Goal: Task Accomplishment & Management: Complete application form

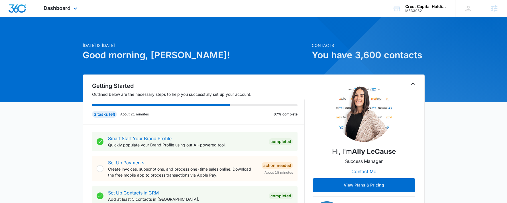
click at [74, 12] on div "Dashboard Apps Reputation CRM Email Social Content Ads Intelligence Files Brand…" at bounding box center [61, 8] width 52 height 17
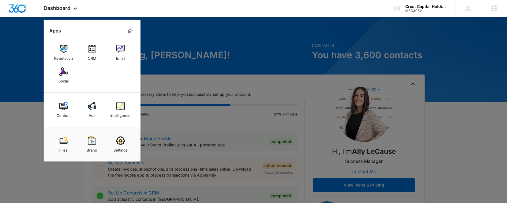
click at [92, 52] on img at bounding box center [92, 49] width 9 height 9
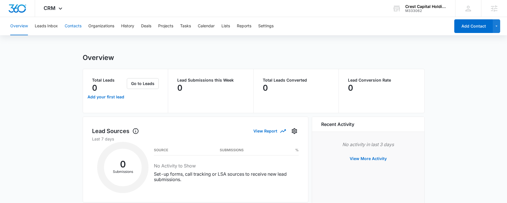
click at [74, 27] on button "Contacts" at bounding box center [73, 26] width 17 height 18
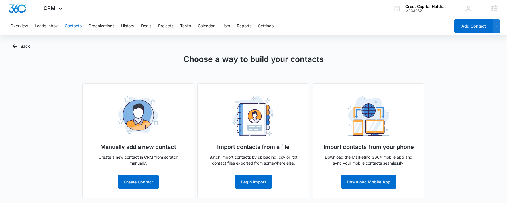
scroll to position [7, 0]
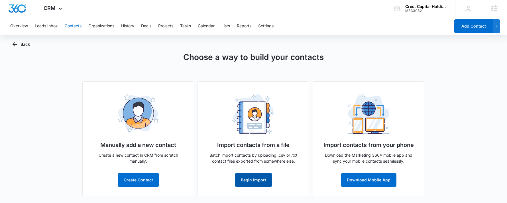
click at [244, 183] on button "Begin Import" at bounding box center [253, 181] width 37 height 14
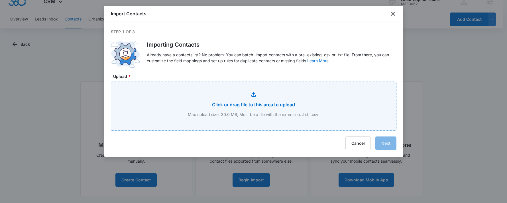
click at [246, 105] on input "Upload *" at bounding box center [253, 106] width 285 height 49
type input "C:\fakepath\customer export 07302025 (4) (1).xlsx - customer export 07302025.csv"
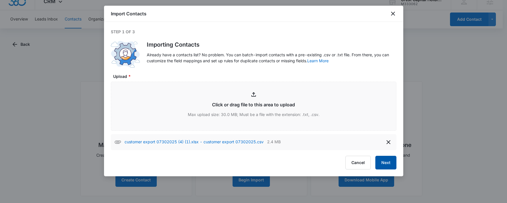
click at [383, 162] on button "Next" at bounding box center [385, 163] width 21 height 14
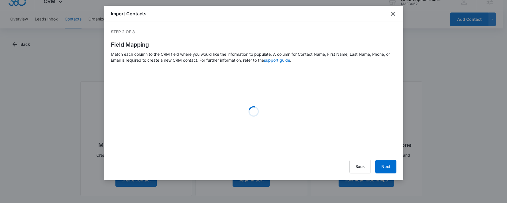
select select "name"
select select "185"
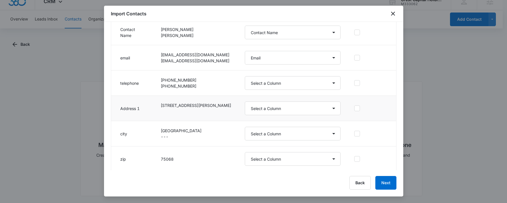
scroll to position [85, 0]
click at [283, 86] on select "Select a Column Address/City Address/Country Address/State Address/Street Addre…" at bounding box center [293, 83] width 96 height 14
select select "184"
click at [245, 76] on select "Select a Column Address/City Address/Country Address/State Address/Street Addre…" at bounding box center [293, 83] width 96 height 14
click at [266, 109] on select "Select a Column Address/City Address/Country Address/State Address/Street Addre…" at bounding box center [293, 108] width 96 height 14
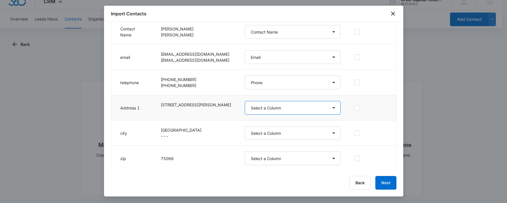
select select "187"
click at [245, 101] on select "Select a Column Address/City Address/Country Address/State Address/Street Addre…" at bounding box center [293, 108] width 96 height 14
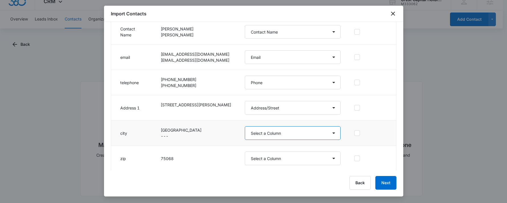
click at [255, 135] on select "Select a Column Address/City Address/Country Address/State Address/Street Addre…" at bounding box center [293, 134] width 96 height 14
select select "188"
click at [245, 127] on select "Select a Column Address/City Address/Country Address/State Address/Street Addre…" at bounding box center [293, 134] width 96 height 14
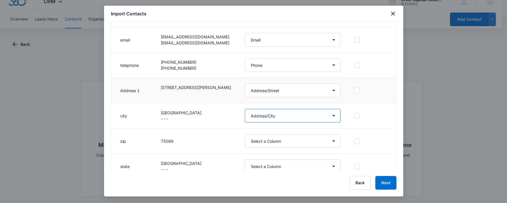
scroll to position [112, 0]
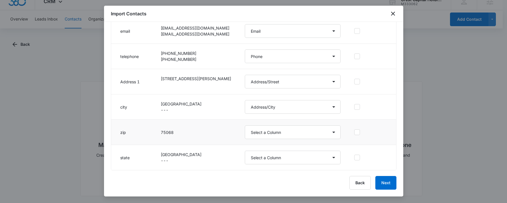
click at [271, 142] on td "Select a Column Address/City Address/Country Address/State Address/Street Addre…" at bounding box center [293, 132] width 110 height 25
click at [269, 137] on select "Select a Column Address/City Address/Country Address/State Address/Street Addre…" at bounding box center [293, 133] width 96 height 14
select select "190"
click at [245, 126] on select "Select a Column Address/City Address/Country Address/State Address/Street Addre…" at bounding box center [293, 133] width 96 height 14
click at [266, 160] on select "Select a Column Address/City Address/Country Address/State Address/Street Addre…" at bounding box center [293, 158] width 96 height 14
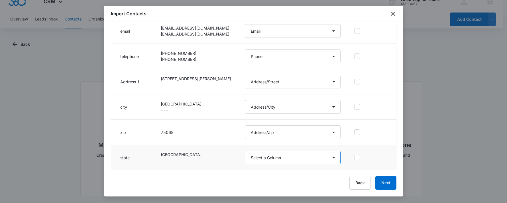
select select "189"
click at [245, 151] on select "Select a Column Address/City Address/Country Address/State Address/Street Addre…" at bounding box center [293, 158] width 96 height 14
click at [386, 185] on button "Next" at bounding box center [385, 183] width 21 height 14
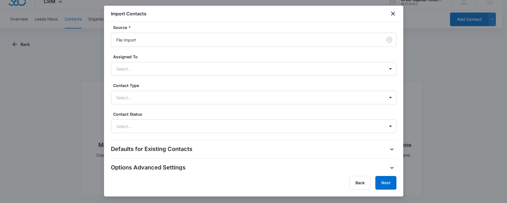
scroll to position [171, 0]
click at [133, 93] on div "Select..." at bounding box center [248, 97] width 274 height 13
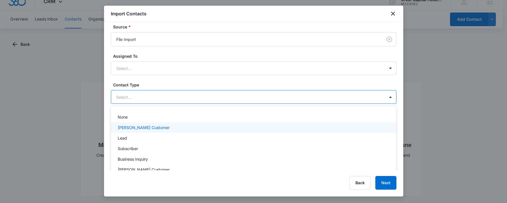
click at [150, 129] on p "[PERSON_NAME] Customer" at bounding box center [144, 128] width 52 height 6
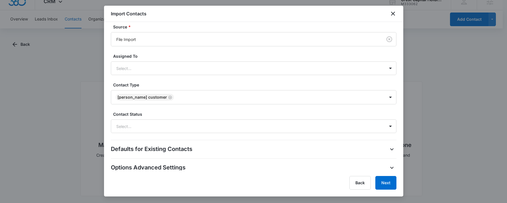
click at [235, 87] on label "Contact Type" at bounding box center [256, 85] width 286 height 6
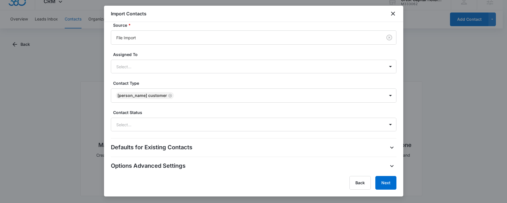
scroll to position [173, 0]
click at [390, 186] on button "Next" at bounding box center [385, 183] width 21 height 14
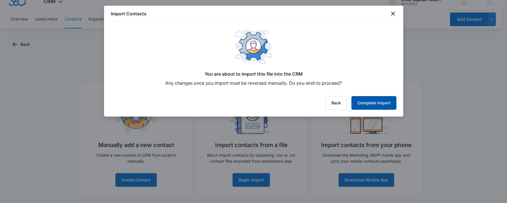
scroll to position [0, 0]
click at [356, 104] on button "Complete Import" at bounding box center [373, 103] width 45 height 14
